Goal: Task Accomplishment & Management: Manage account settings

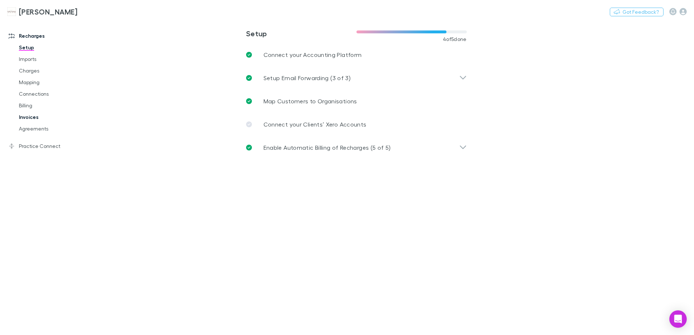
click at [29, 118] on link "Invoices" at bounding box center [55, 117] width 86 height 12
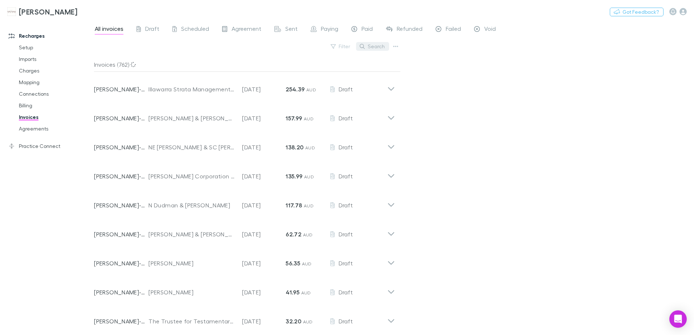
click at [379, 46] on button "Search" at bounding box center [372, 46] width 33 height 9
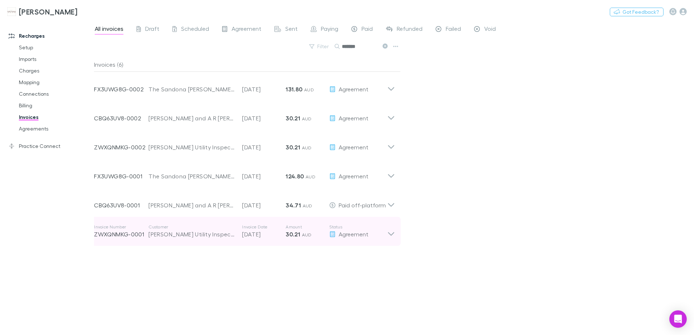
type input "*******"
click at [391, 238] on icon at bounding box center [391, 231] width 8 height 15
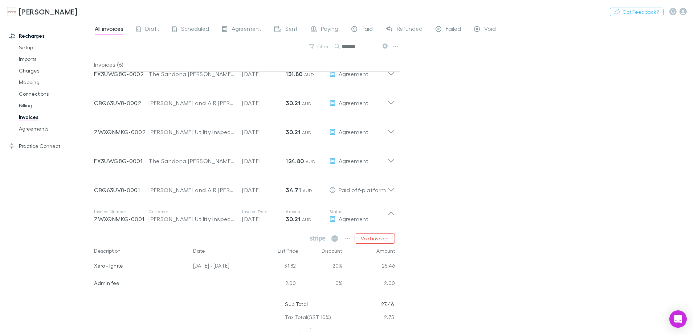
scroll to position [23, 0]
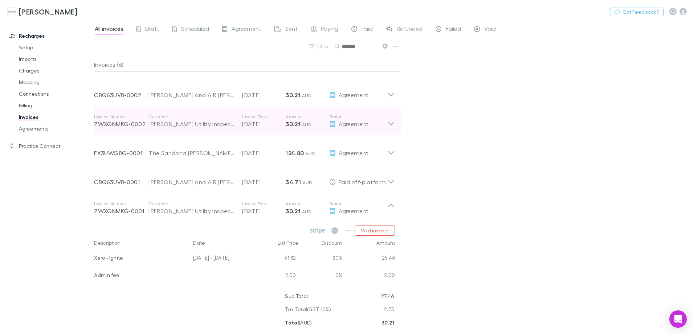
click at [295, 124] on strong "30.21" at bounding box center [293, 123] width 15 height 7
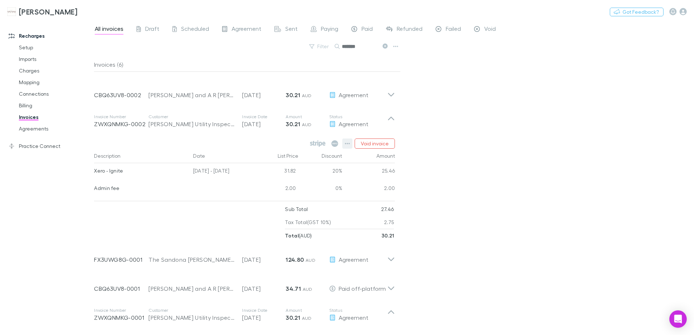
click at [348, 142] on icon "button" at bounding box center [347, 144] width 5 height 6
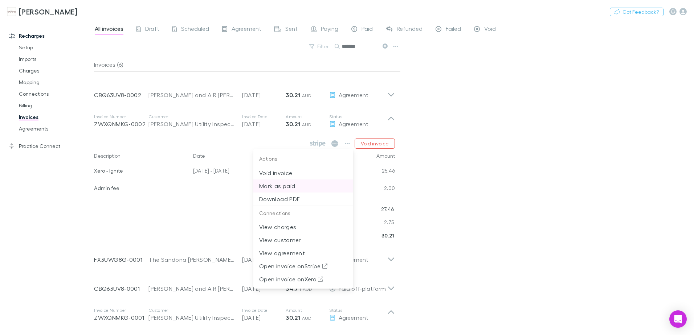
click at [303, 187] on p "Mark as paid" at bounding box center [303, 186] width 88 height 9
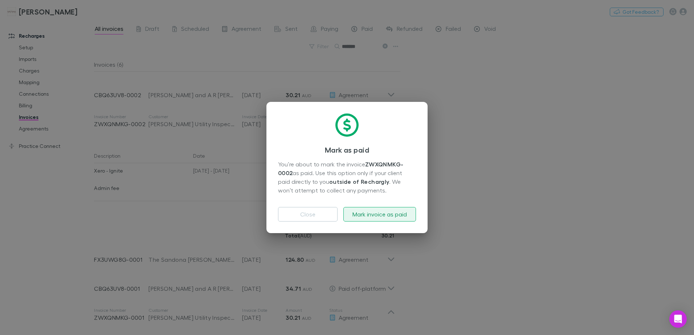
click at [376, 213] on button "Mark invoice as paid" at bounding box center [379, 214] width 73 height 15
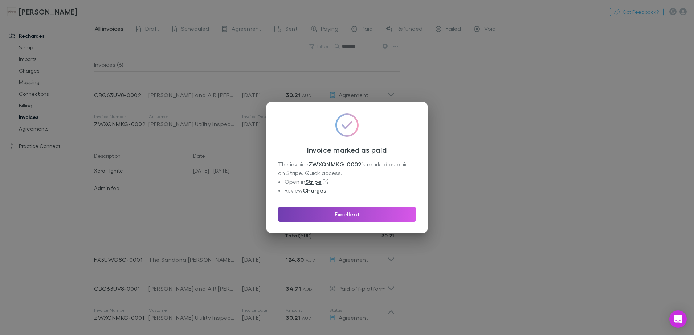
click at [377, 215] on button "Excellent" at bounding box center [347, 214] width 138 height 15
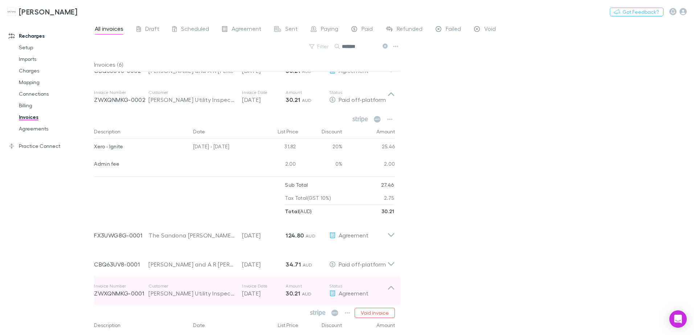
scroll to position [96, 0]
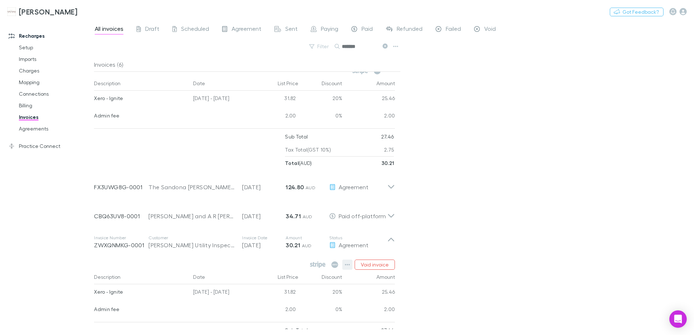
click at [348, 263] on icon "button" at bounding box center [347, 265] width 5 height 6
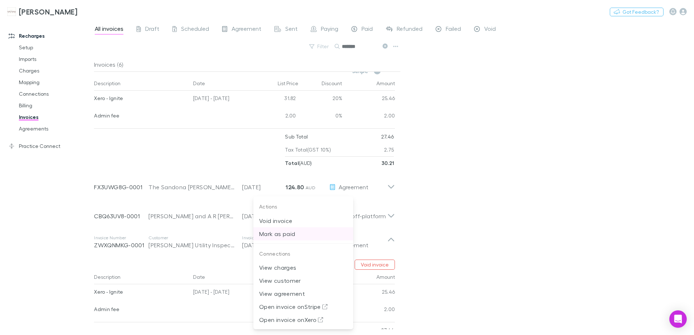
click at [291, 237] on p "Mark as paid" at bounding box center [303, 234] width 88 height 9
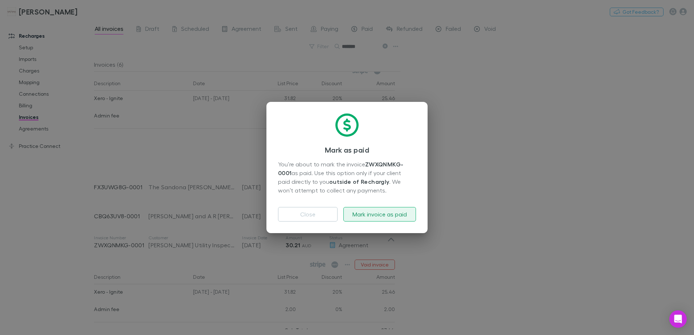
click at [373, 217] on button "Mark invoice as paid" at bounding box center [379, 214] width 73 height 15
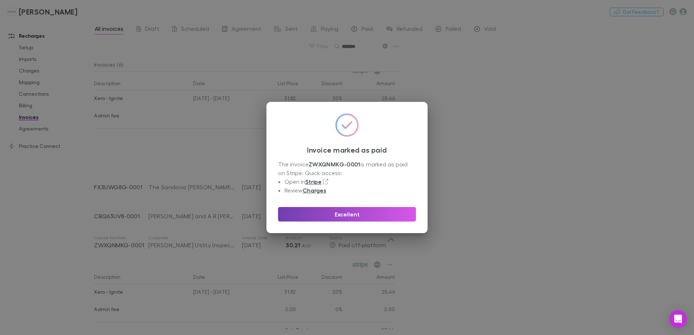
click at [369, 213] on button "Excellent" at bounding box center [347, 214] width 138 height 15
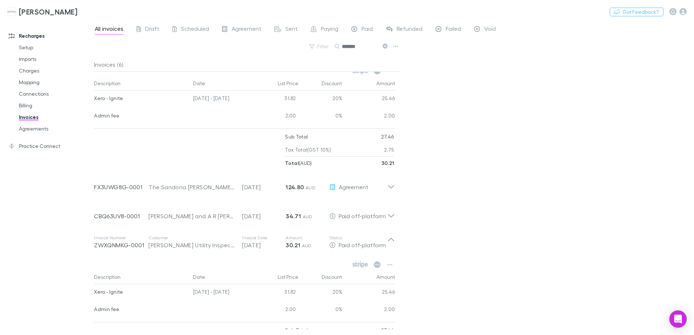
click at [468, 220] on div "All invoices Draft Scheduled Agreement Sent Paying Paid Refunded Failed Void Fi…" at bounding box center [394, 177] width 600 height 315
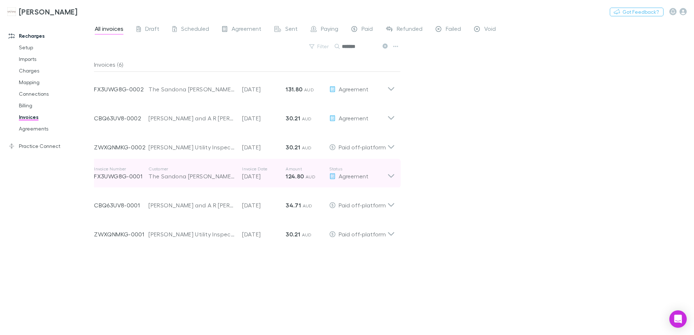
click at [387, 176] on icon at bounding box center [391, 173] width 8 height 15
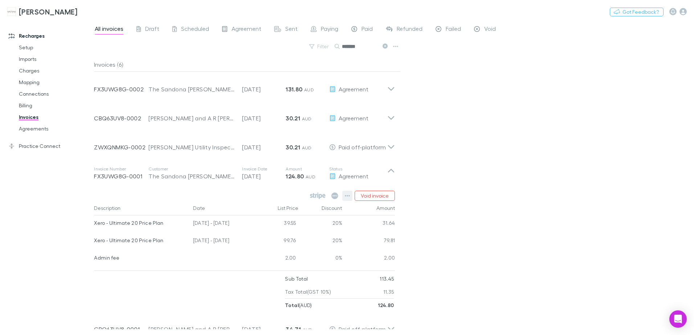
click at [346, 196] on icon "button" at bounding box center [347, 195] width 5 height 1
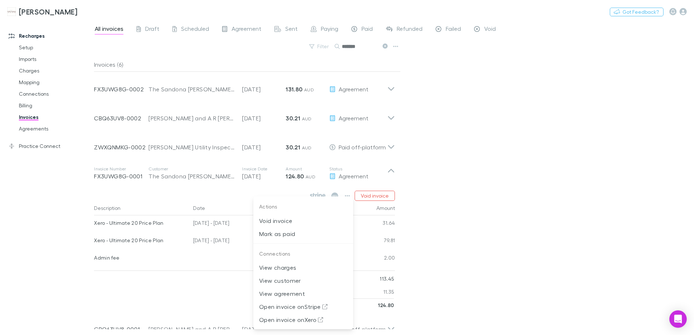
click at [500, 183] on div at bounding box center [347, 167] width 694 height 335
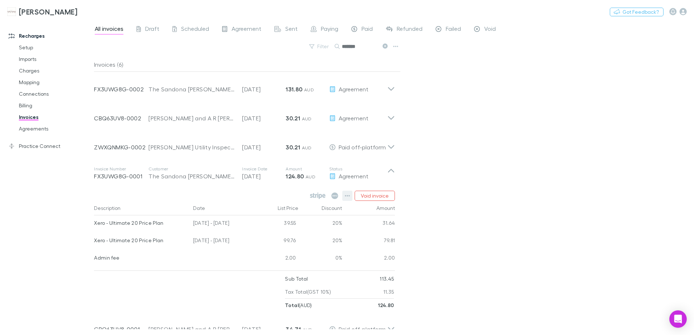
click at [349, 195] on icon "button" at bounding box center [347, 196] width 5 height 6
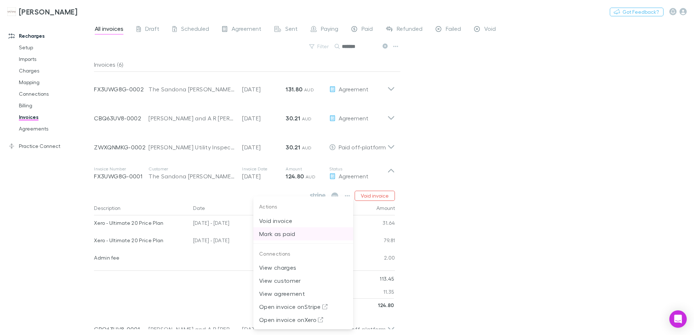
click at [286, 235] on p "Mark as paid" at bounding box center [303, 234] width 88 height 9
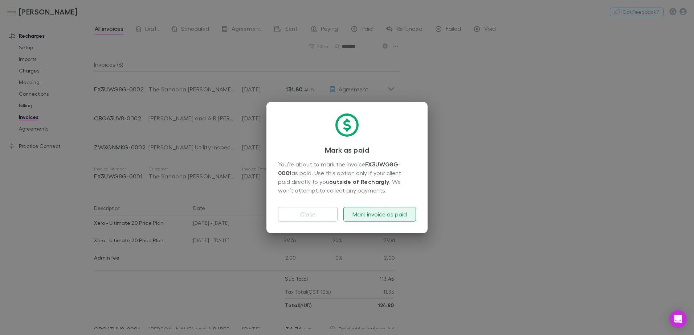
click at [378, 217] on button "Mark invoice as paid" at bounding box center [379, 214] width 73 height 15
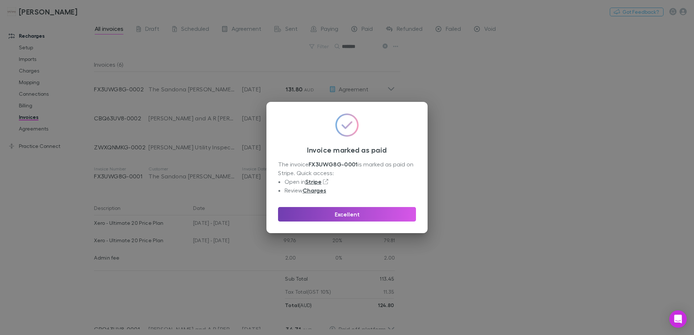
click at [379, 216] on button "Excellent" at bounding box center [347, 214] width 138 height 15
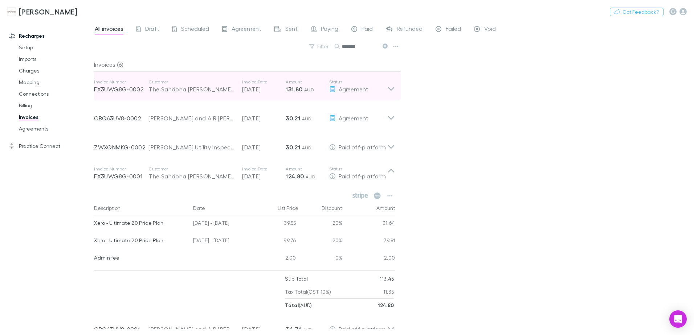
click at [382, 89] on div "Agreement" at bounding box center [358, 89] width 58 height 9
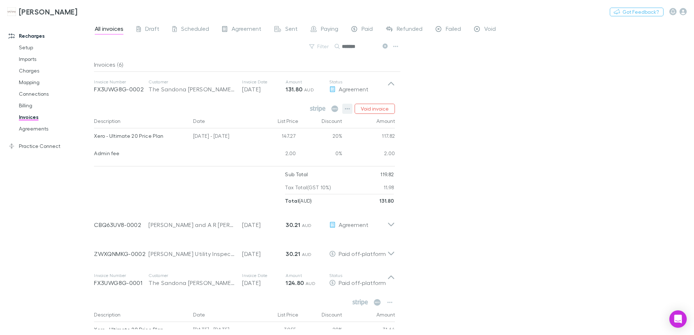
click at [348, 106] on icon "button" at bounding box center [347, 109] width 5 height 6
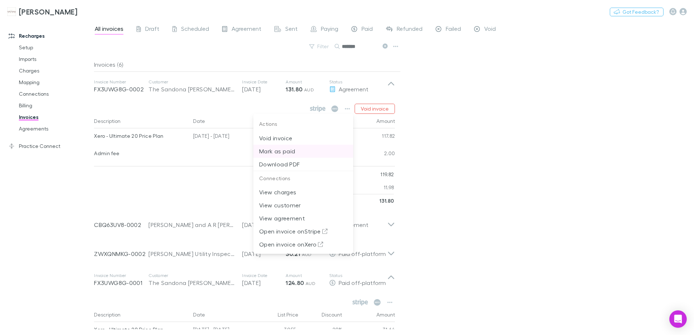
click at [297, 148] on p "Mark as paid" at bounding box center [303, 151] width 88 height 9
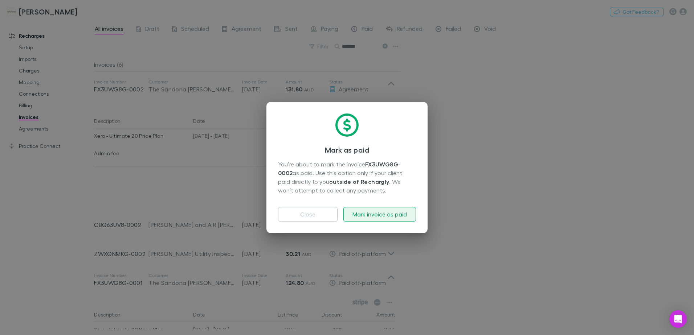
click at [383, 217] on button "Mark invoice as paid" at bounding box center [379, 214] width 73 height 15
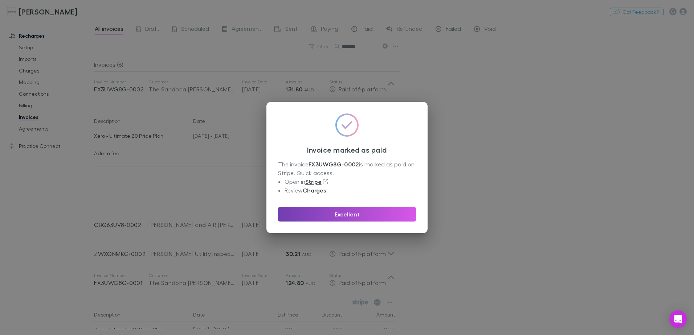
click at [383, 217] on button "Excellent" at bounding box center [347, 214] width 138 height 15
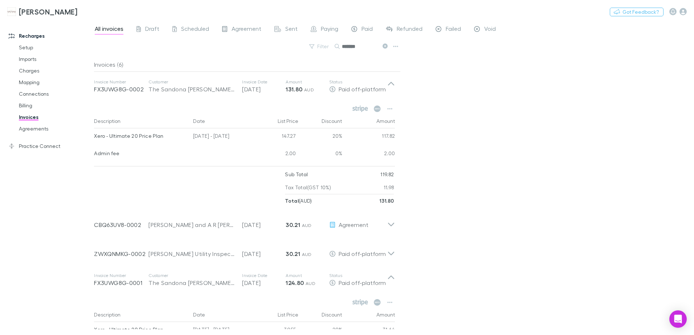
drag, startPoint x: 383, startPoint y: 46, endPoint x: 357, endPoint y: 54, distance: 27.5
click at [383, 46] on icon at bounding box center [384, 46] width 5 height 5
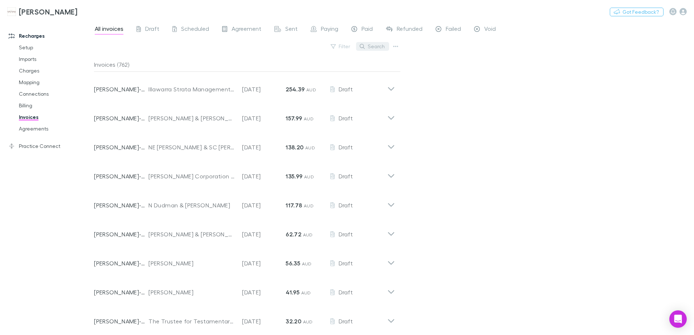
click at [371, 45] on button "Search" at bounding box center [372, 46] width 33 height 9
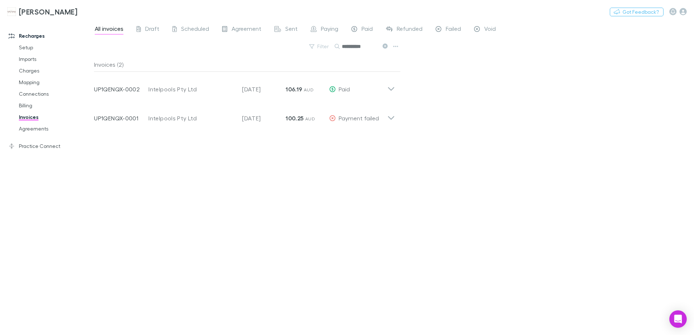
type input "**********"
drag, startPoint x: 384, startPoint y: 45, endPoint x: 366, endPoint y: 46, distance: 17.8
click at [384, 45] on icon at bounding box center [384, 46] width 5 height 5
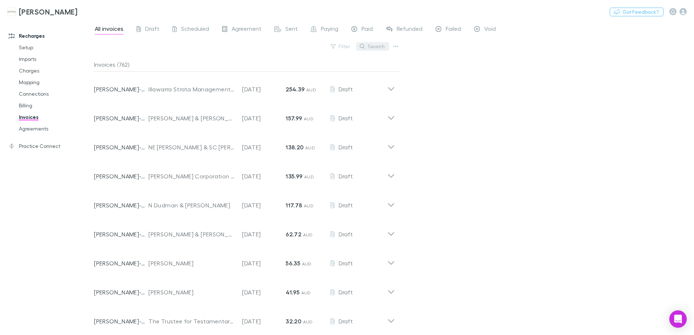
click at [366, 46] on button "Search" at bounding box center [372, 46] width 33 height 9
type input "*"
click at [368, 44] on button "Search" at bounding box center [372, 46] width 33 height 9
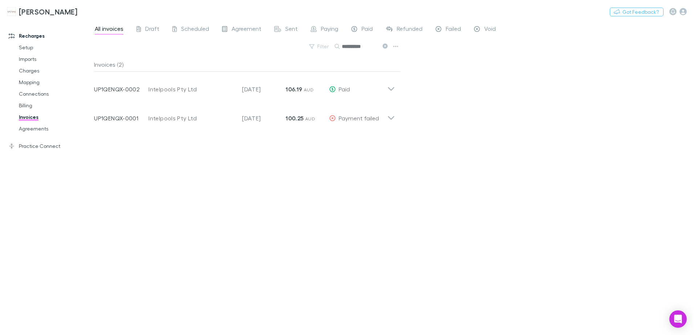
drag, startPoint x: 385, startPoint y: 46, endPoint x: 362, endPoint y: 45, distance: 22.2
click at [385, 46] on icon at bounding box center [384, 46] width 5 height 5
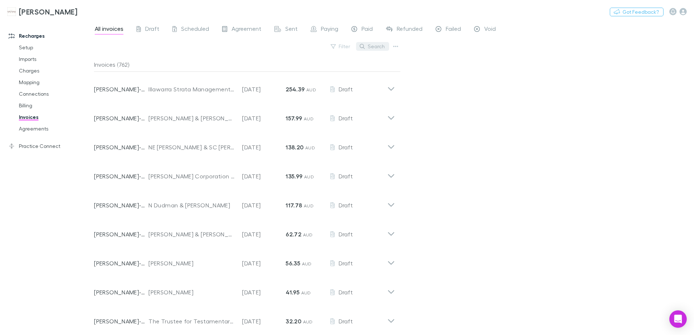
click at [370, 45] on button "Search" at bounding box center [372, 46] width 33 height 9
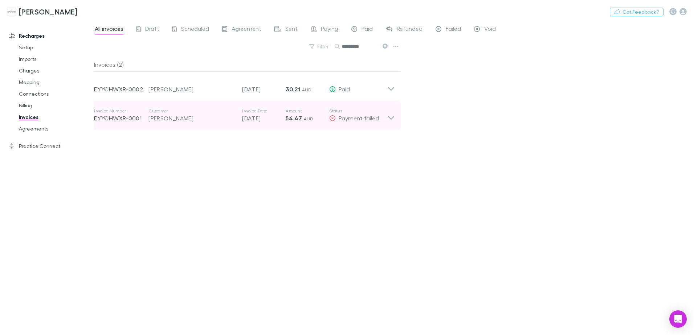
type input "*********"
click at [390, 115] on icon at bounding box center [391, 115] width 8 height 15
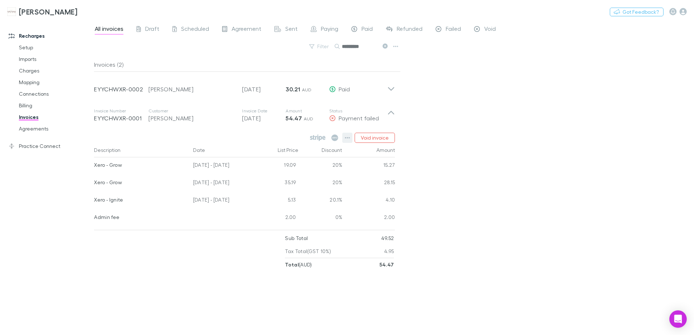
click at [348, 138] on icon "button" at bounding box center [347, 137] width 5 height 1
click at [295, 181] on p "Mark as paid" at bounding box center [303, 180] width 88 height 9
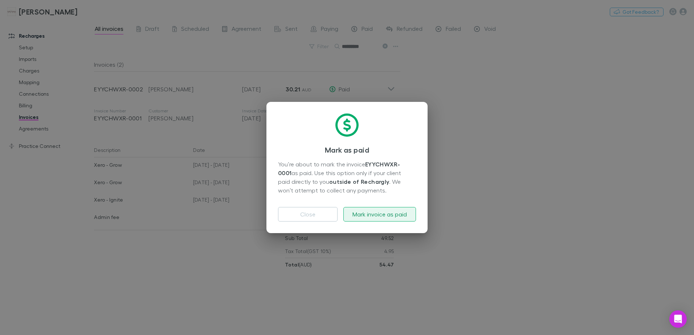
click at [387, 211] on button "Mark invoice as paid" at bounding box center [379, 214] width 73 height 15
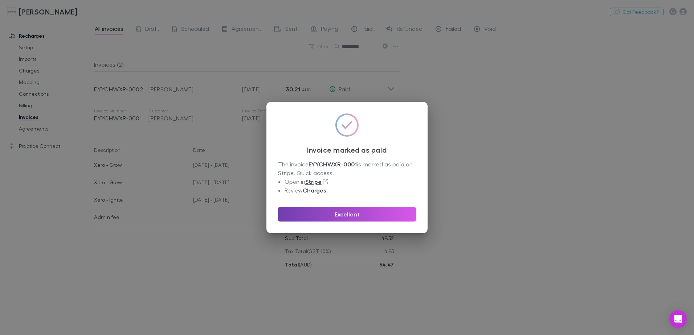
click at [381, 212] on button "Excellent" at bounding box center [347, 214] width 138 height 15
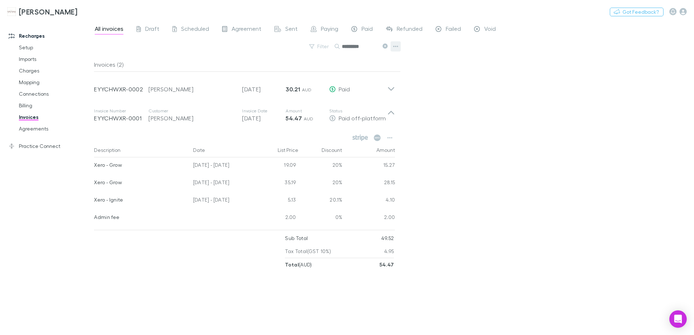
click at [397, 45] on icon "button" at bounding box center [395, 47] width 5 height 6
click at [468, 86] on div at bounding box center [347, 167] width 694 height 335
drag, startPoint x: 386, startPoint y: 47, endPoint x: 364, endPoint y: 45, distance: 22.6
click at [387, 47] on icon at bounding box center [384, 46] width 5 height 5
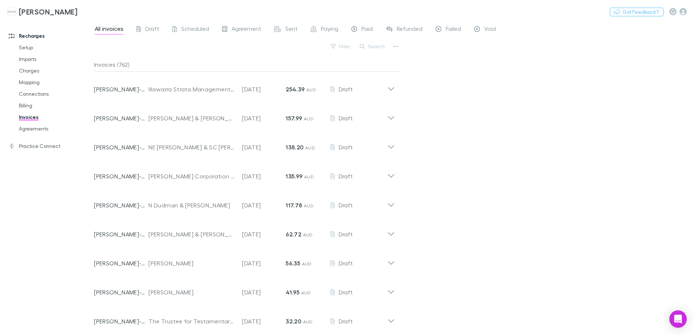
click at [365, 45] on icon "button" at bounding box center [362, 46] width 5 height 5
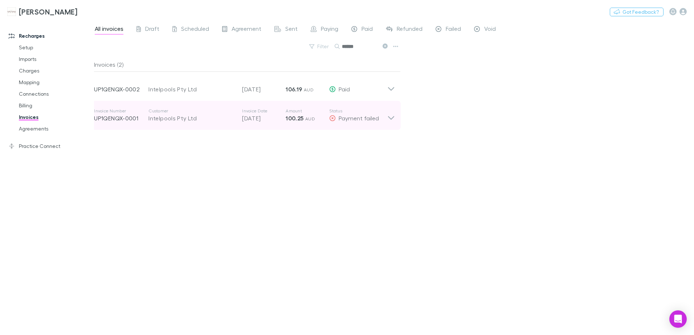
type input "******"
click at [393, 118] on icon at bounding box center [391, 115] width 8 height 15
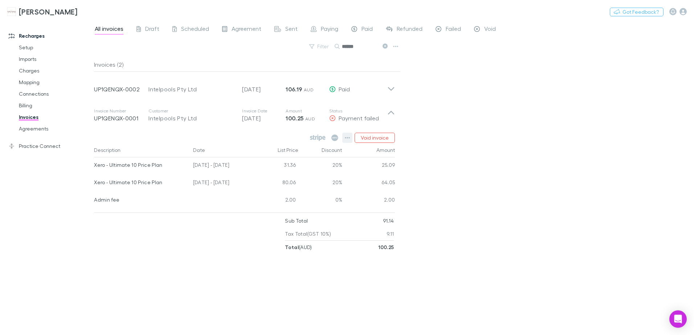
click at [348, 137] on icon "button" at bounding box center [347, 138] width 5 height 6
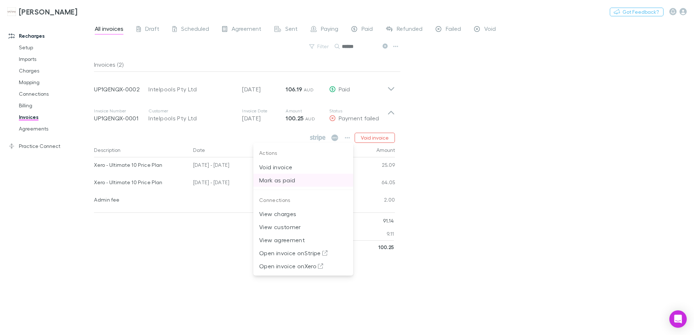
click at [299, 181] on p "Mark as paid" at bounding box center [303, 180] width 88 height 9
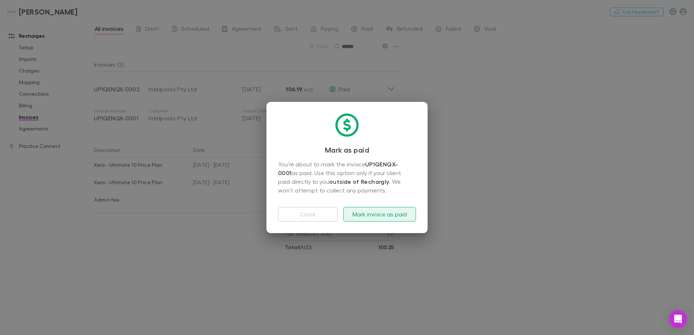
click at [377, 212] on button "Mark invoice as paid" at bounding box center [379, 214] width 73 height 15
